Goal: Register for event/course

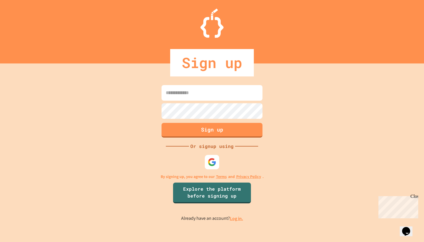
click at [210, 169] on div at bounding box center [212, 162] width 14 height 14
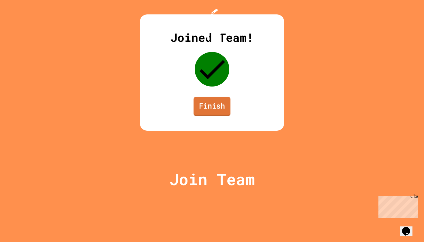
click at [226, 116] on link "Finish" at bounding box center [212, 106] width 37 height 19
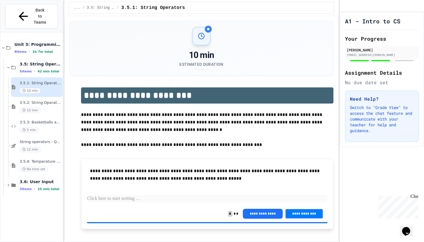
scroll to position [16, 0]
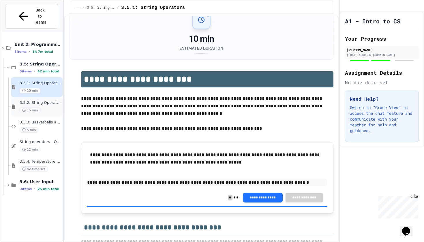
click at [50, 100] on div "3.5.2: String Operators - Review 15 min" at bounding box center [41, 106] width 42 height 13
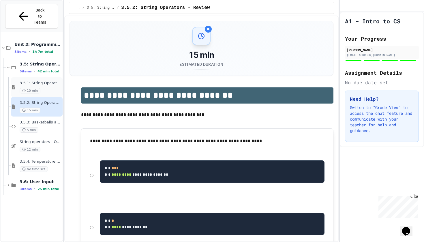
scroll to position [16, 0]
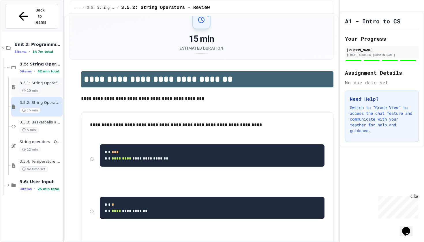
click at [52, 81] on div "3.5.1: String Operators 10 min" at bounding box center [41, 87] width 42 height 13
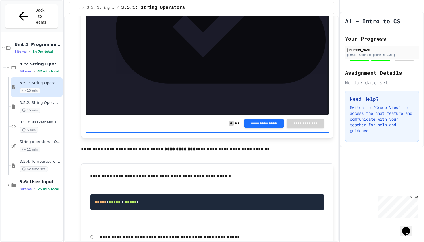
scroll to position [521, 0]
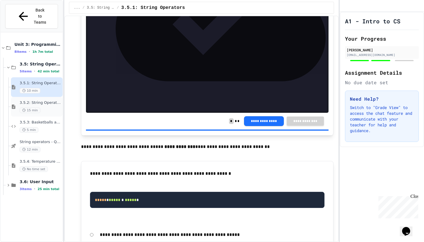
click at [48, 108] on div "15 min" at bounding box center [41, 110] width 42 height 5
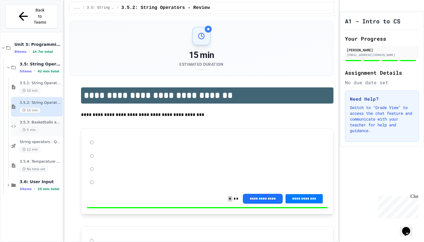
scroll to position [16, 0]
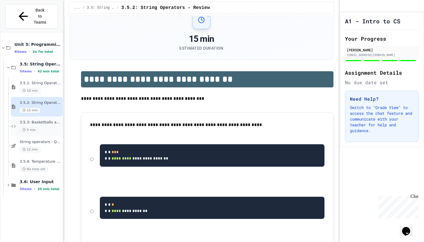
click at [47, 120] on span "3.5.3: Basketballs and Footballs" at bounding box center [41, 122] width 42 height 5
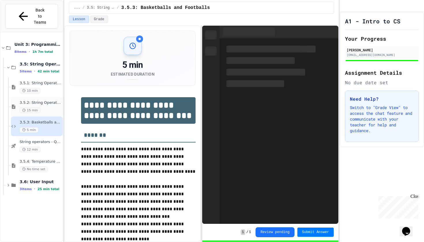
scroll to position [48, 0]
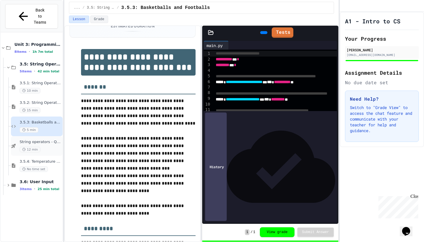
click at [53, 140] on span "String operators - Quiz" at bounding box center [41, 142] width 42 height 5
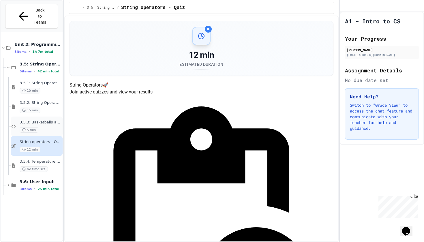
click at [47, 120] on span "3.5.3: Basketballs and Footballs" at bounding box center [41, 122] width 42 height 5
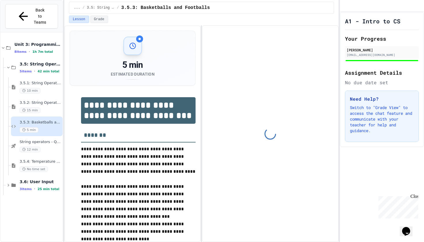
scroll to position [48, 0]
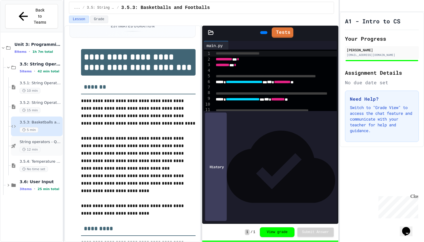
click at [51, 147] on div "12 min" at bounding box center [41, 149] width 42 height 5
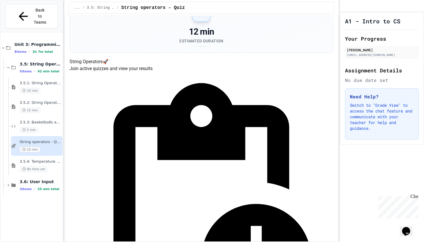
scroll to position [59, 0]
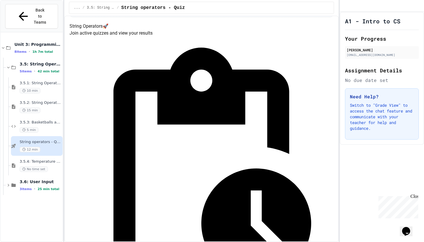
click at [39, 159] on span "3.5.4: Temperature Check - Exit Ticket" at bounding box center [41, 161] width 42 height 5
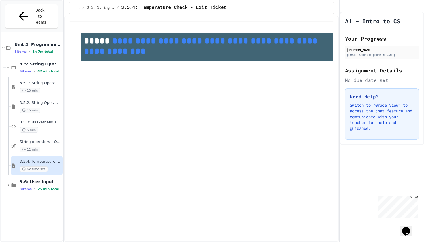
click at [151, 44] on link "**********" at bounding box center [202, 46] width 236 height 19
